Goal: Obtain resource: Obtain resource

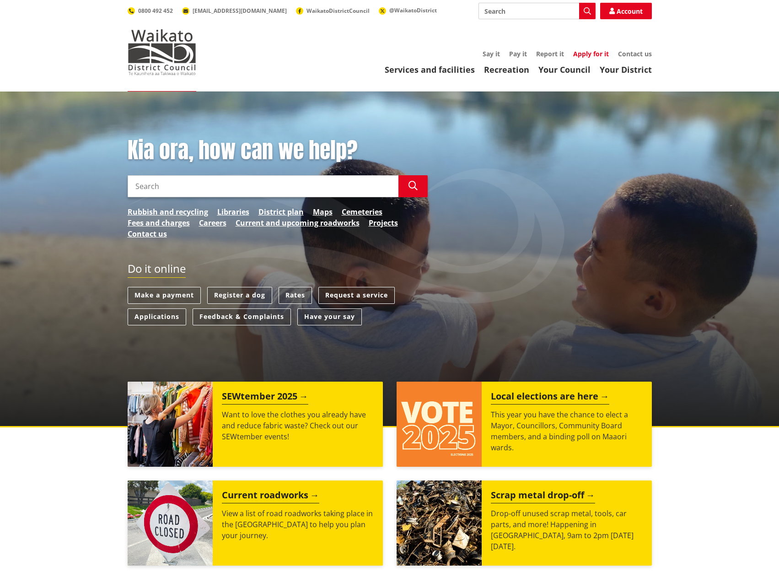
click at [588, 54] on link "Apply for it" at bounding box center [591, 53] width 36 height 9
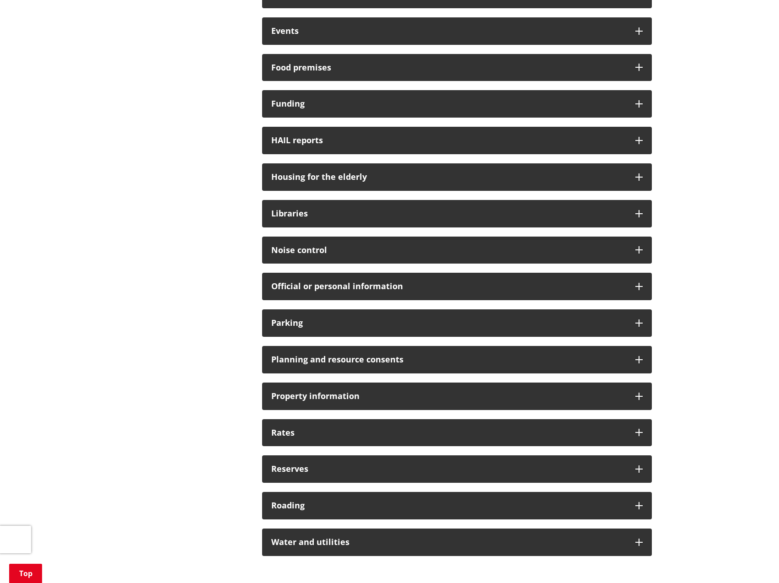
scroll to position [412, 0]
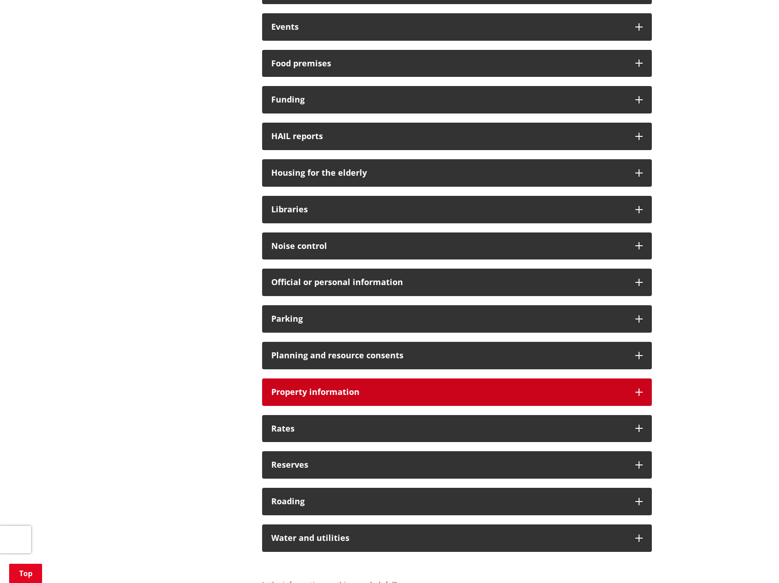
click at [635, 388] on icon at bounding box center [638, 391] width 7 height 7
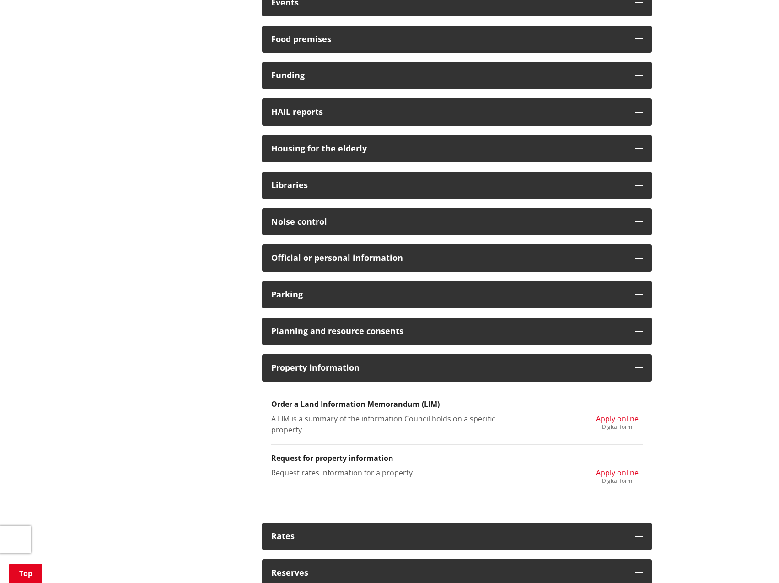
scroll to position [457, 0]
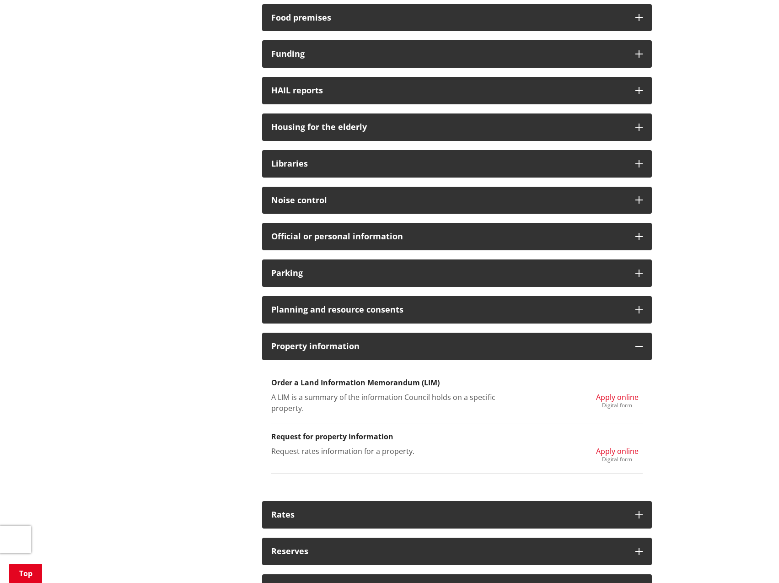
click at [625, 397] on span "Apply online" at bounding box center [617, 397] width 43 height 10
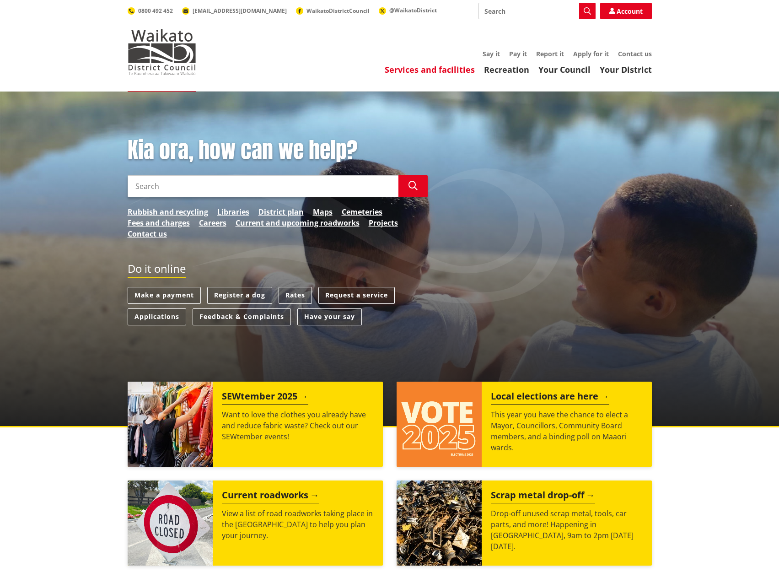
click at [458, 67] on link "Services and facilities" at bounding box center [430, 69] width 90 height 11
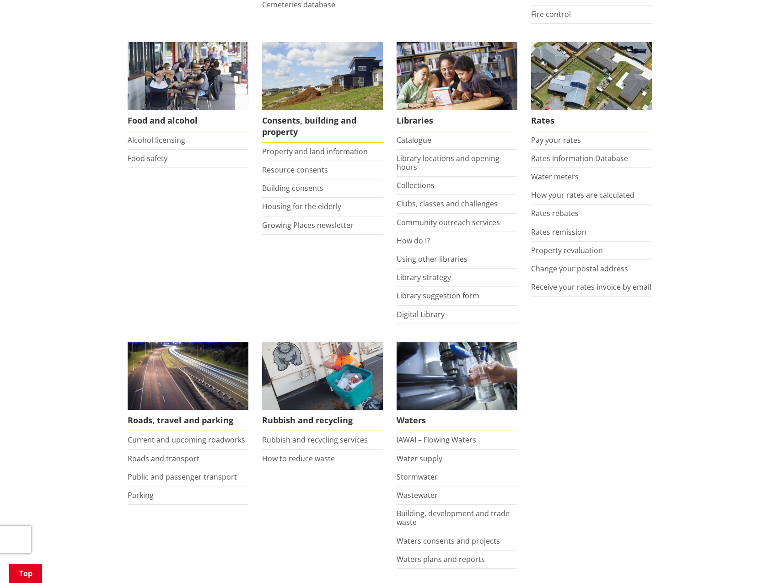
scroll to position [320, 0]
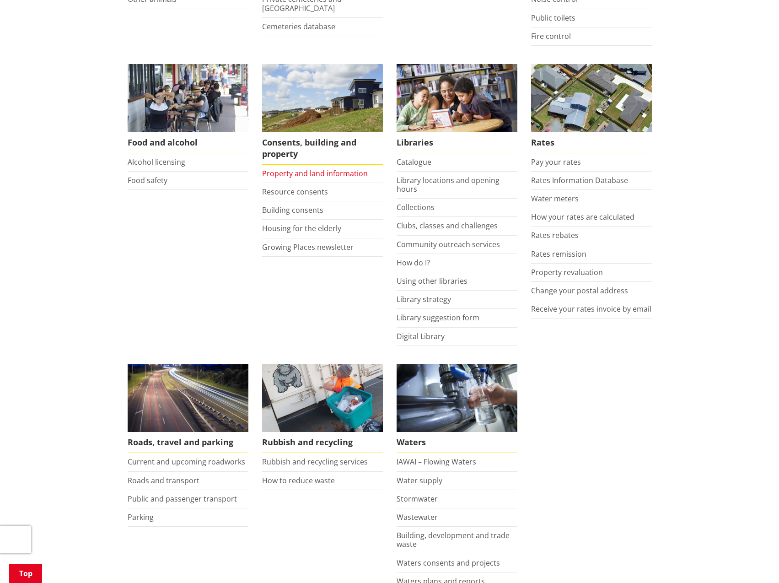
click at [336, 170] on link "Property and land information" at bounding box center [315, 173] width 106 height 10
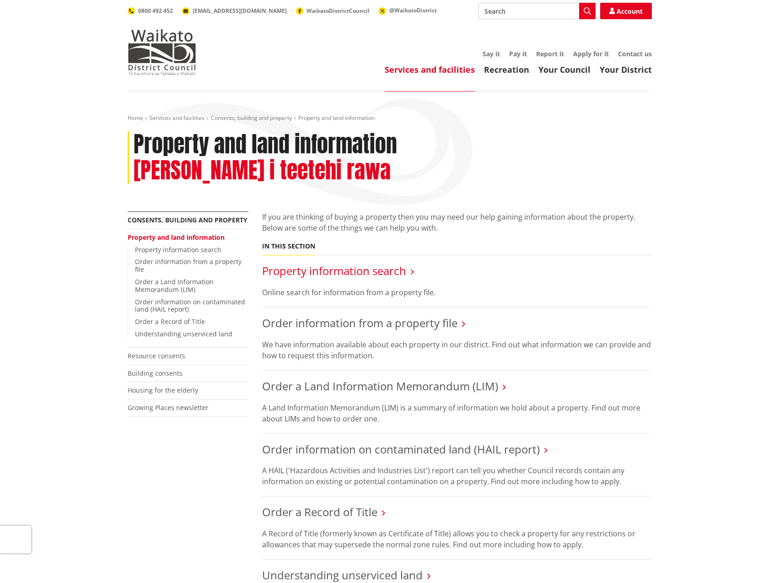
click at [381, 263] on link "Property information search" at bounding box center [334, 270] width 144 height 15
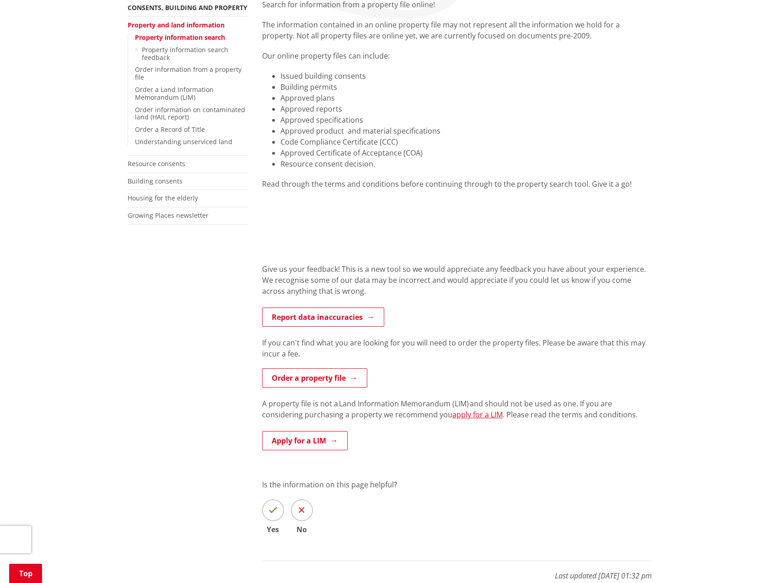
scroll to position [183, 0]
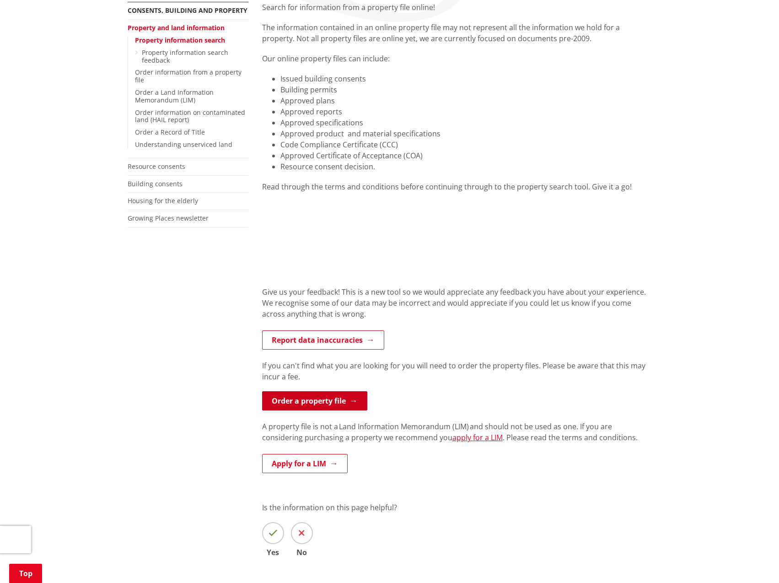
click at [324, 397] on link "Order a property file" at bounding box center [314, 400] width 105 height 19
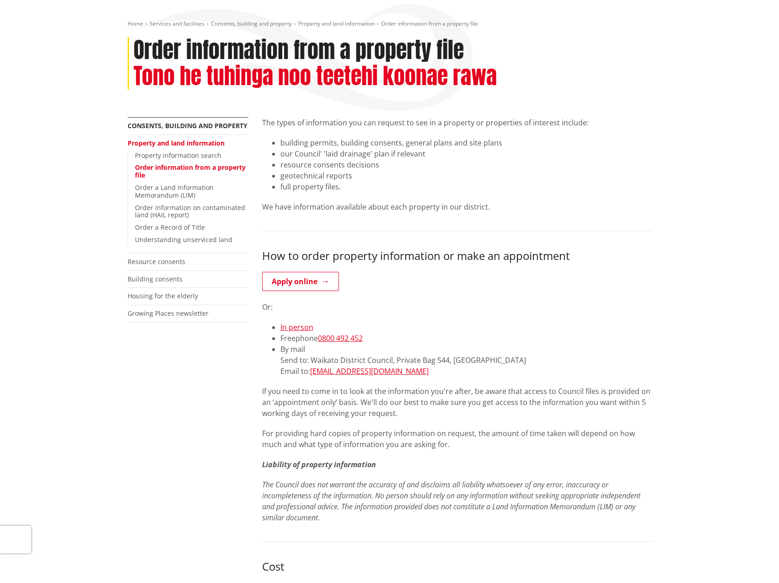
scroll to position [91, 0]
